Goal: Task Accomplishment & Management: Use online tool/utility

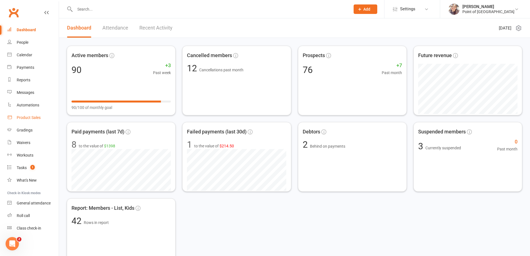
click at [33, 117] on div "Product Sales" at bounding box center [29, 117] width 24 height 4
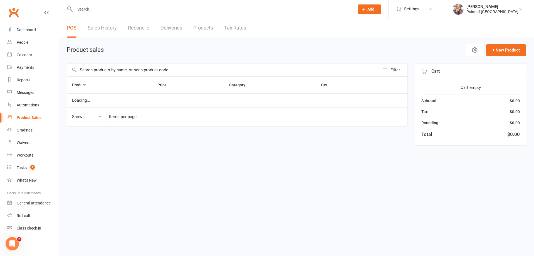
select select "10"
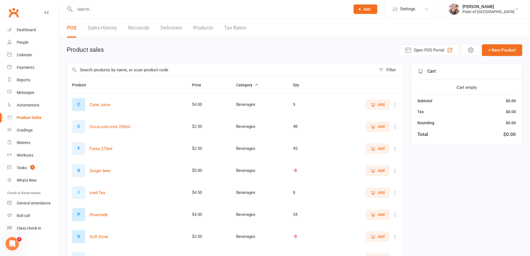
click at [125, 74] on input "text" at bounding box center [221, 69] width 309 height 13
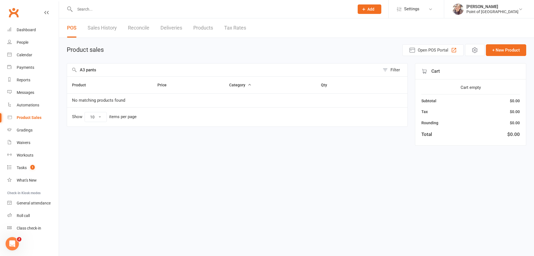
drag, startPoint x: 85, startPoint y: 70, endPoint x: 77, endPoint y: 70, distance: 8.6
click at [77, 70] on div "A3 pants Filter" at bounding box center [237, 69] width 341 height 13
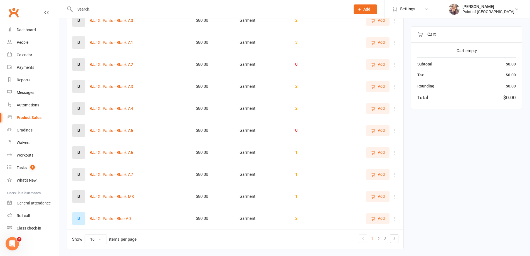
scroll to position [101, 0]
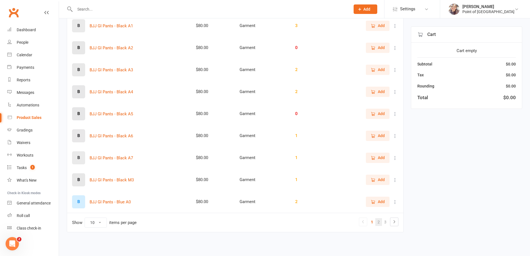
type input "pants"
click at [382, 223] on link "2" at bounding box center [378, 222] width 7 height 8
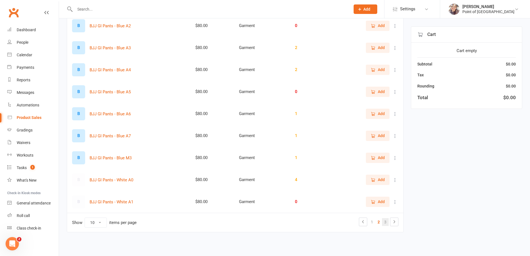
click at [384, 222] on link "3" at bounding box center [385, 222] width 7 height 8
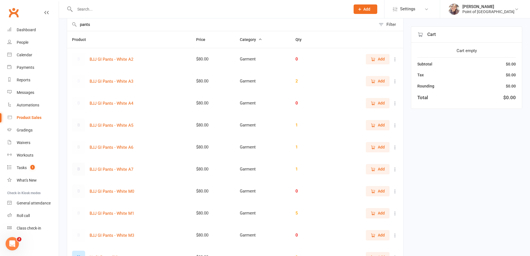
scroll to position [38, 0]
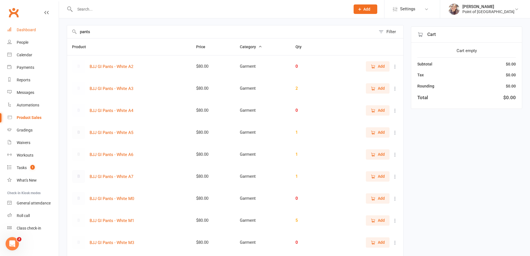
click at [32, 28] on div "Dashboard" at bounding box center [26, 30] width 19 height 4
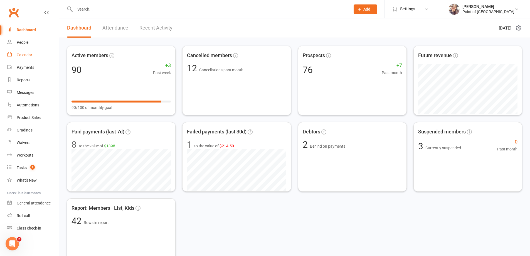
click at [27, 55] on div "Calendar" at bounding box center [25, 55] width 16 height 4
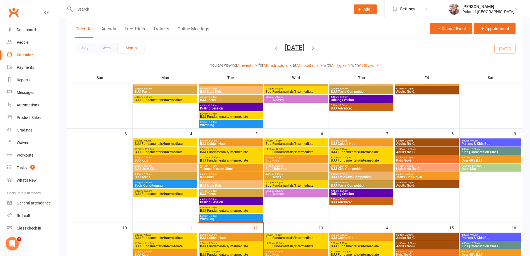
scroll to position [153, 0]
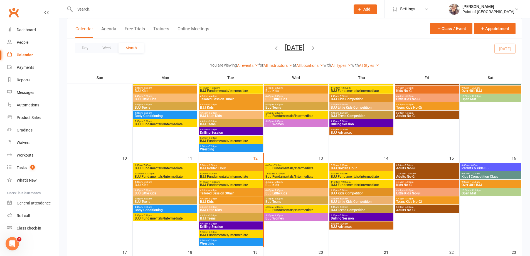
click at [296, 175] on span "BJJ Fundamentals/Intermediate" at bounding box center [296, 176] width 62 height 3
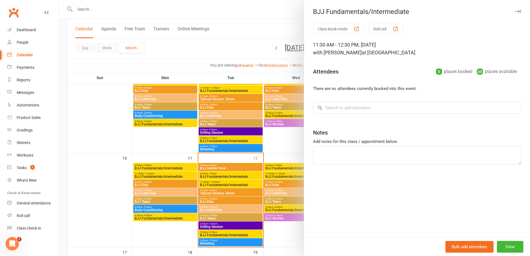
click at [298, 131] on div at bounding box center [294, 128] width 471 height 256
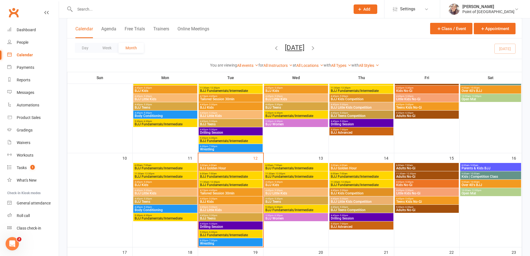
click at [353, 177] on span "BJJ Fundamentals/Intermediate" at bounding box center [362, 176] width 62 height 3
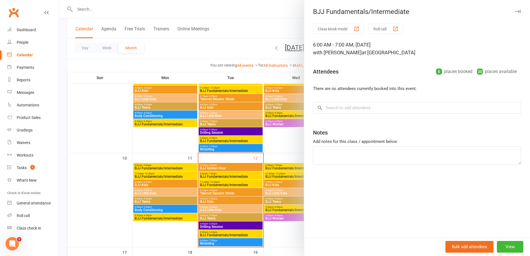
click at [298, 97] on div at bounding box center [294, 128] width 471 height 256
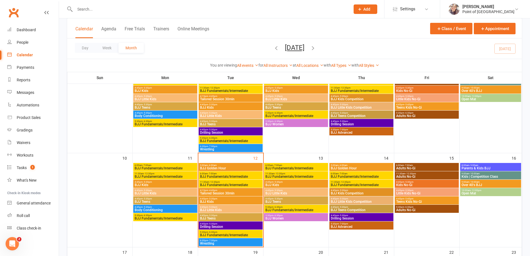
click at [348, 187] on div "11:30am - 12:30pm BJJ Fundamentals/Intermediate" at bounding box center [362, 184] width 64 height 8
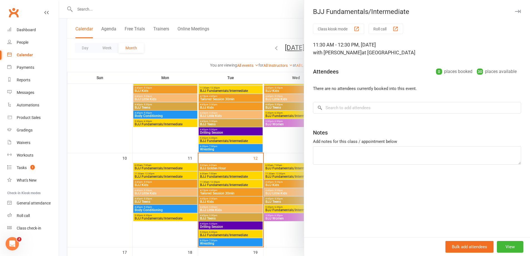
click at [288, 138] on div at bounding box center [294, 128] width 471 height 256
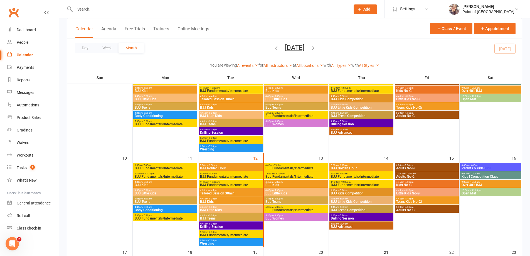
click at [421, 175] on span "Adults No-Gi" at bounding box center [427, 176] width 62 height 3
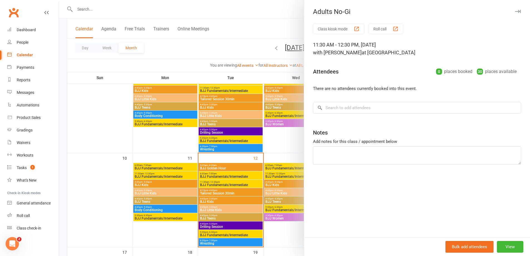
drag, startPoint x: 292, startPoint y: 136, endPoint x: 298, endPoint y: 141, distance: 7.3
click at [292, 137] on div at bounding box center [294, 128] width 471 height 256
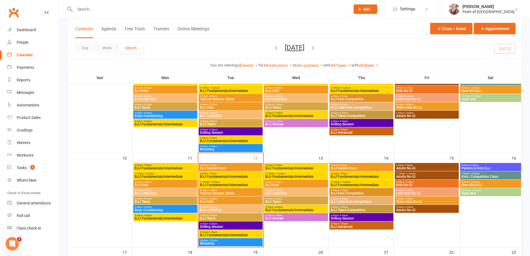
click at [350, 185] on span "BJJ Fundamentals/Intermediate" at bounding box center [362, 184] width 62 height 3
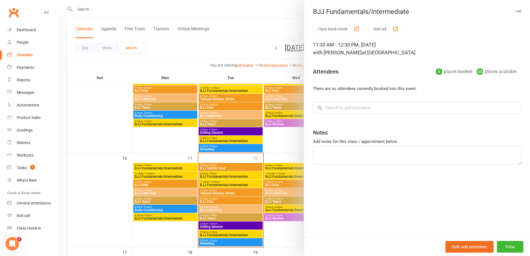
click at [298, 145] on div at bounding box center [294, 128] width 471 height 256
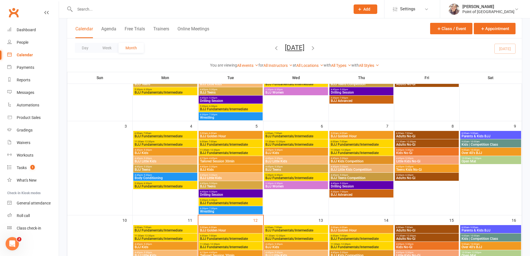
scroll to position [56, 0]
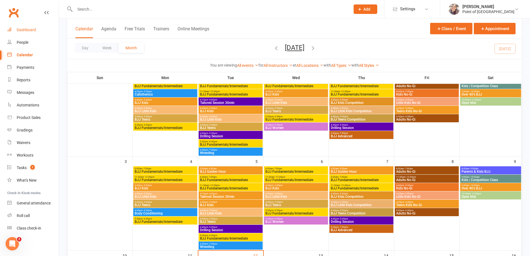
click at [30, 35] on link "Dashboard" at bounding box center [32, 30] width 51 height 13
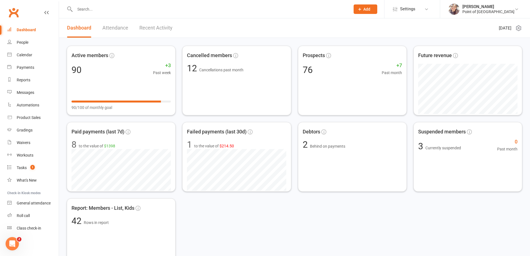
click at [84, 10] on input "text" at bounding box center [209, 9] width 273 height 8
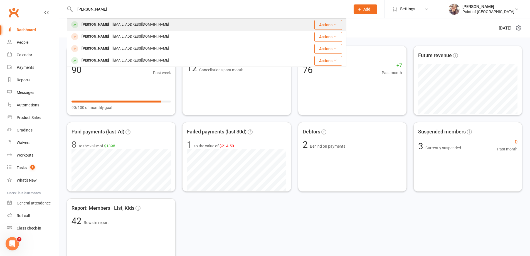
type input "[PERSON_NAME]"
click at [115, 26] on div "[EMAIL_ADDRESS][DOMAIN_NAME]" at bounding box center [141, 25] width 60 height 8
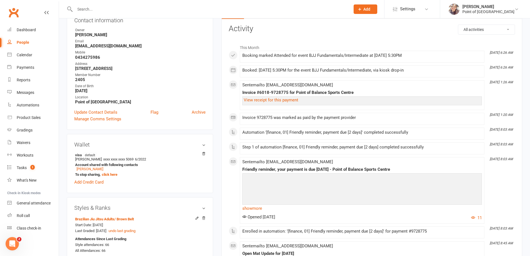
scroll to position [63, 0]
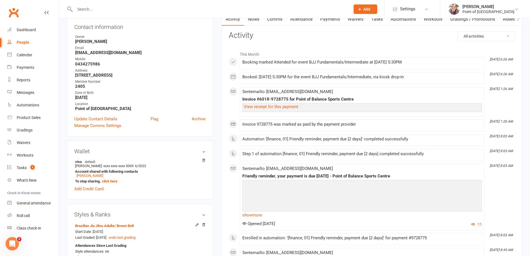
click at [124, 9] on input "text" at bounding box center [209, 9] width 273 height 8
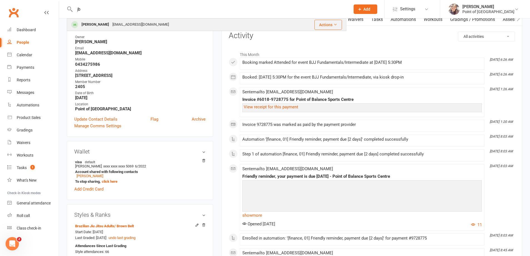
type input "jb"
click at [122, 21] on div "[EMAIL_ADDRESS][DOMAIN_NAME]" at bounding box center [141, 25] width 60 height 8
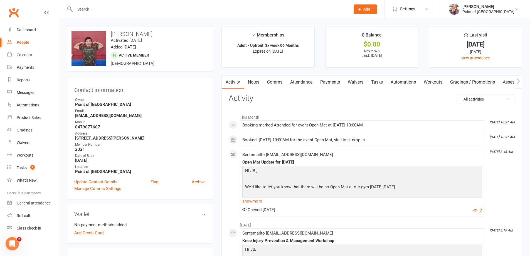
click at [107, 7] on input "text" at bounding box center [209, 9] width 273 height 8
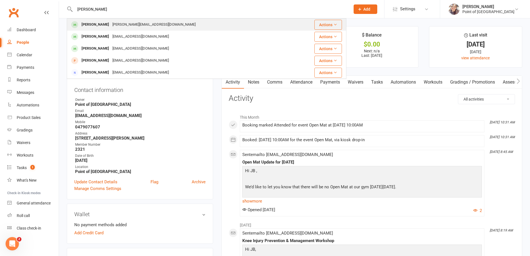
type input "[PERSON_NAME]"
click at [107, 22] on div "[PERSON_NAME]" at bounding box center [95, 25] width 31 height 8
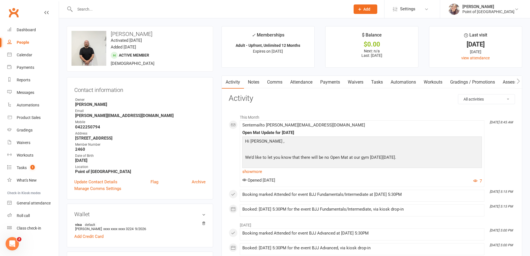
click at [105, 9] on input "text" at bounding box center [209, 9] width 273 height 8
type input "yeshan"
click at [104, 24] on div "[PERSON_NAME]" at bounding box center [95, 25] width 31 height 8
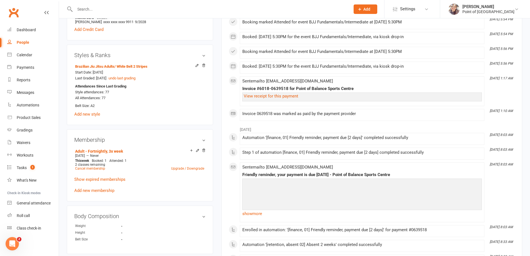
scroll to position [195, 0]
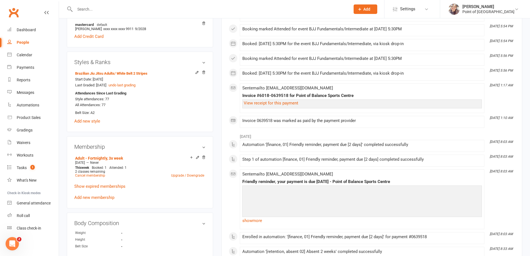
click at [110, 7] on input "text" at bounding box center [209, 9] width 273 height 8
click at [35, 116] on div "Product Sales" at bounding box center [29, 117] width 24 height 4
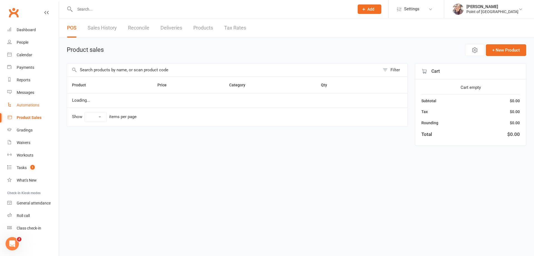
select select "10"
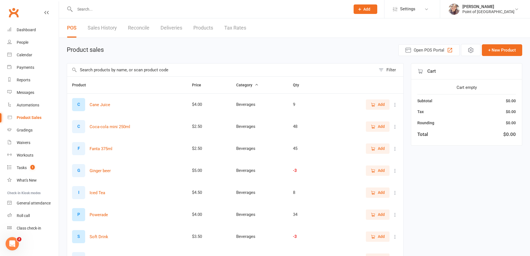
drag, startPoint x: 98, startPoint y: 67, endPoint x: 98, endPoint y: 70, distance: 2.8
click at [98, 68] on input "text" at bounding box center [221, 69] width 309 height 13
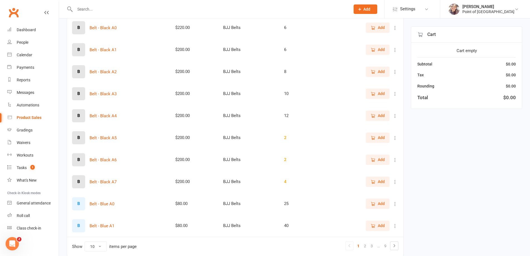
scroll to position [101, 0]
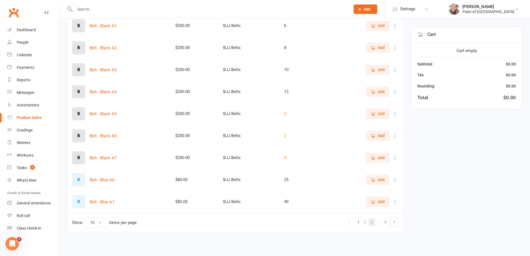
type input "belt"
click at [370, 223] on link "3" at bounding box center [372, 222] width 7 height 8
click at [371, 223] on link "5" at bounding box center [372, 222] width 7 height 8
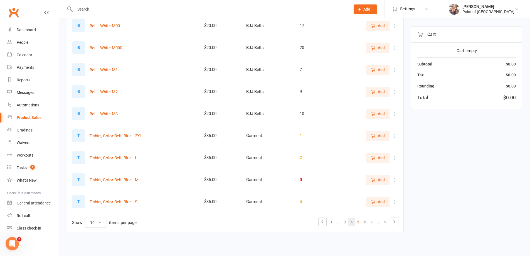
click at [351, 223] on link "4" at bounding box center [351, 222] width 7 height 8
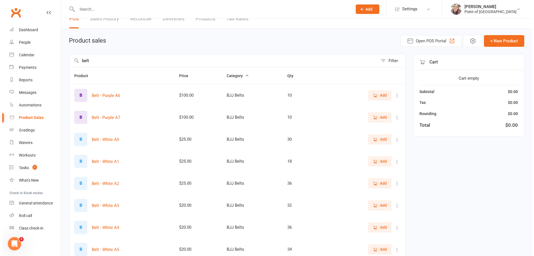
scroll to position [0, 0]
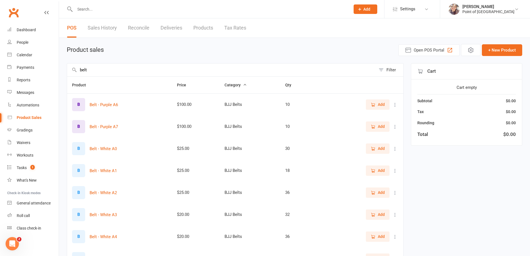
drag, startPoint x: 97, startPoint y: 67, endPoint x: 68, endPoint y: 65, distance: 29.0
click at [68, 65] on input "belt" at bounding box center [221, 69] width 309 height 13
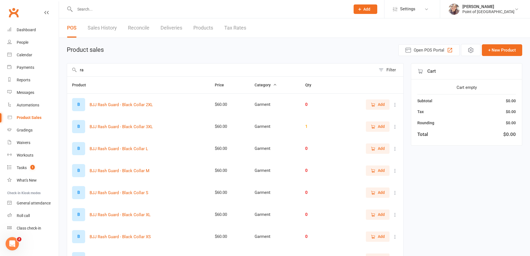
type input "r"
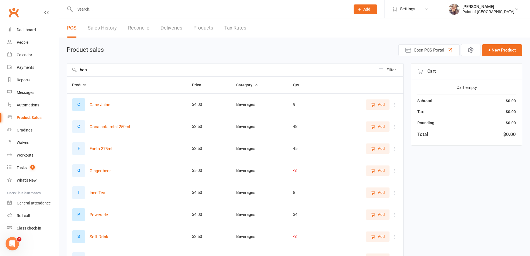
type input "hood"
